Goal: Task Accomplishment & Management: Use online tool/utility

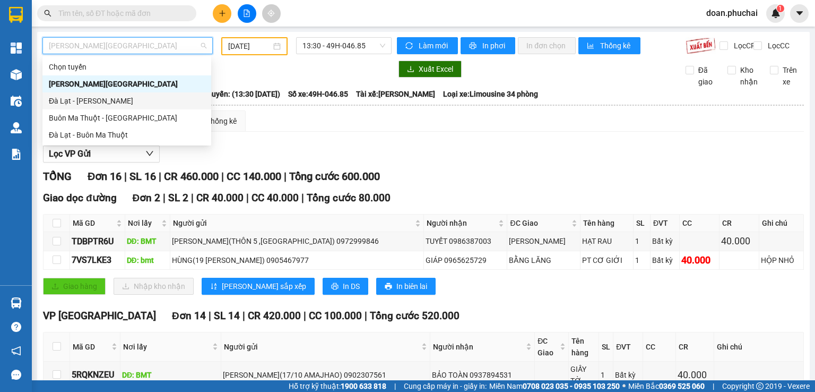
click at [117, 102] on div "Đà Lạt - [PERSON_NAME]" at bounding box center [127, 101] width 156 height 12
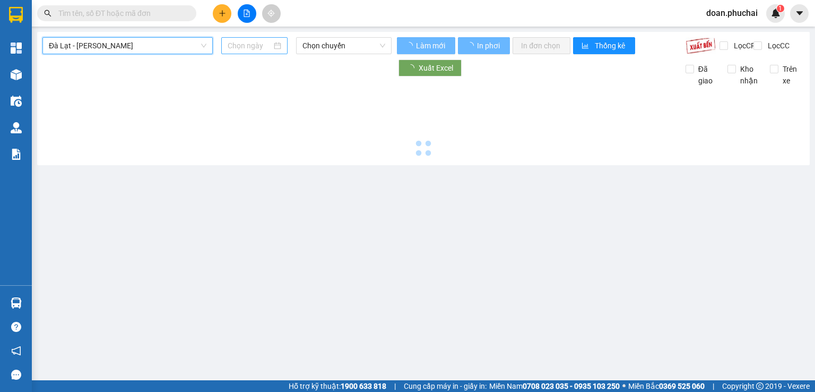
click at [244, 46] on input at bounding box center [250, 46] width 44 height 12
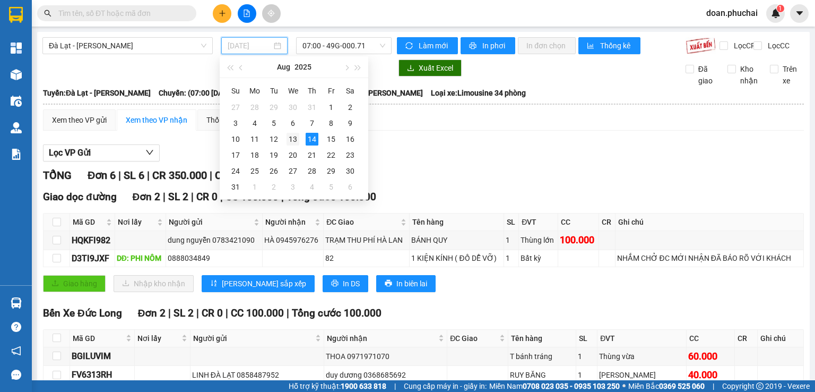
click at [295, 140] on div "13" at bounding box center [293, 139] width 13 height 13
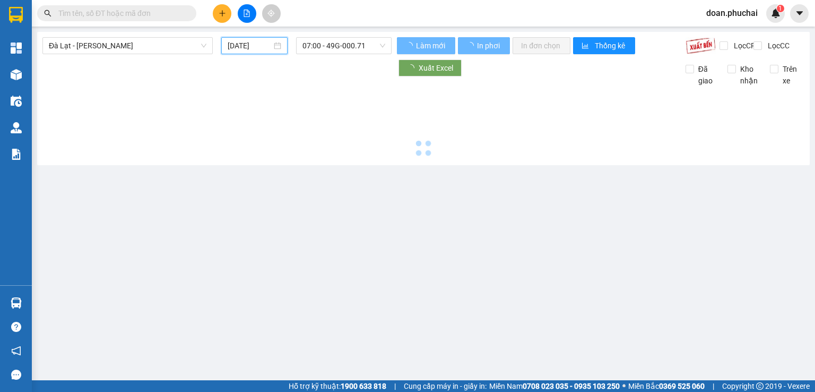
type input "[DATE]"
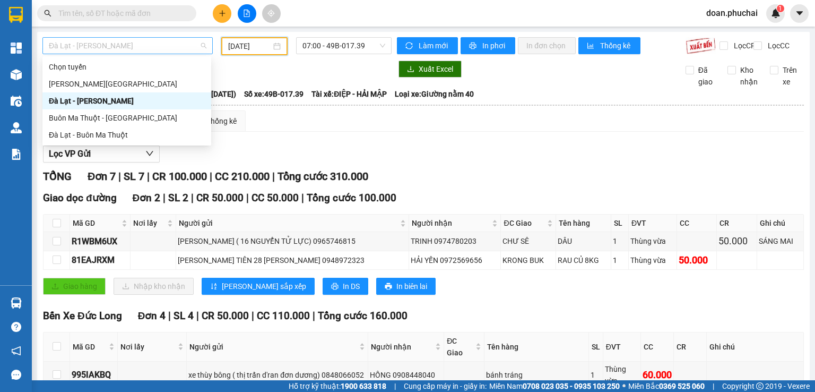
click at [88, 44] on span "Đà Lạt - [PERSON_NAME]" at bounding box center [128, 46] width 158 height 16
drag, startPoint x: 83, startPoint y: 88, endPoint x: 233, endPoint y: 83, distance: 149.8
click at [84, 87] on div "[PERSON_NAME][GEOGRAPHIC_DATA]" at bounding box center [127, 84] width 156 height 12
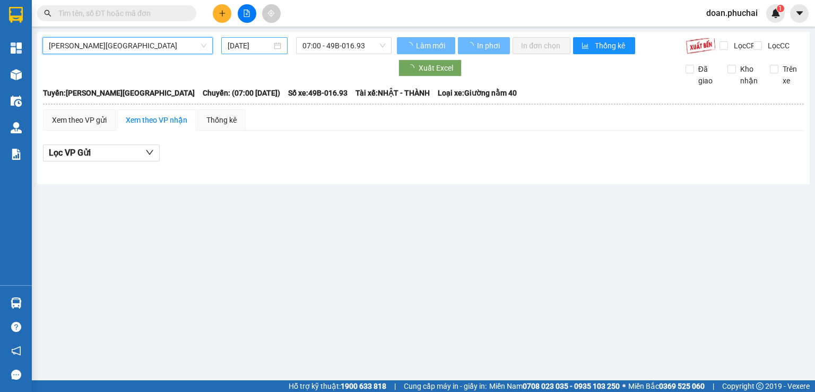
click at [234, 50] on input "[DATE]" at bounding box center [250, 46] width 44 height 12
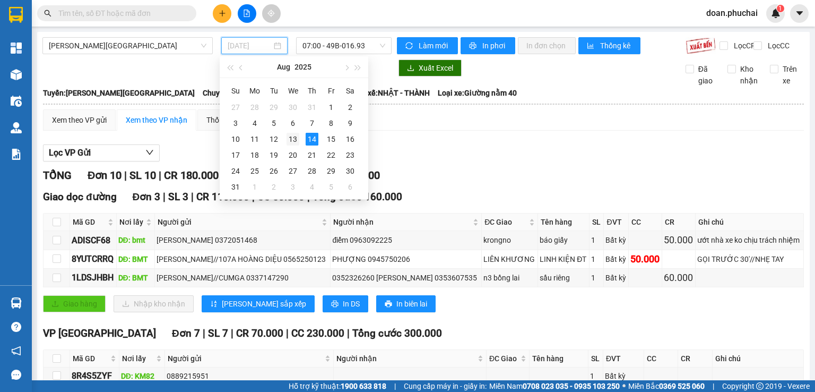
click at [294, 142] on div "13" at bounding box center [293, 139] width 13 height 13
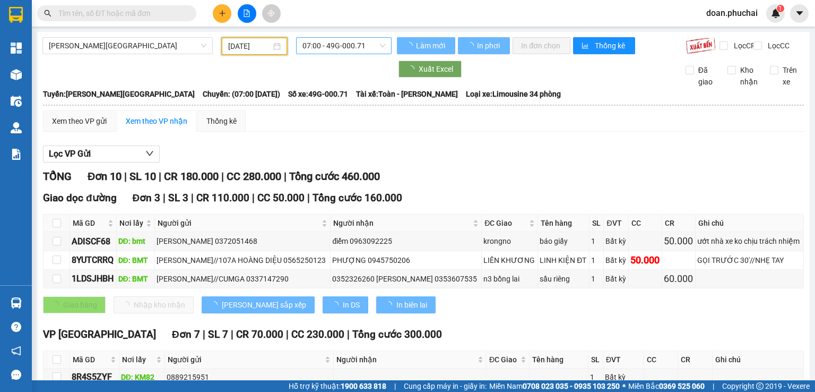
type input "[DATE]"
click at [363, 46] on span "07:00 - 49G-000.71" at bounding box center [344, 46] width 83 height 16
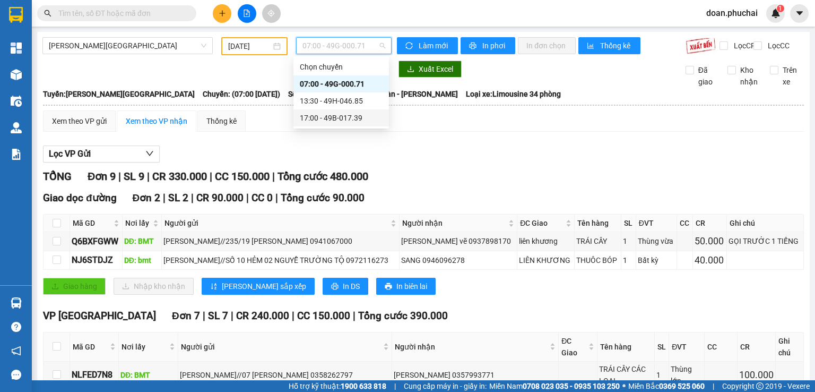
click at [360, 119] on div "17:00 - 49B-017.39" at bounding box center [341, 118] width 83 height 12
